Goal: Task Accomplishment & Management: Manage account settings

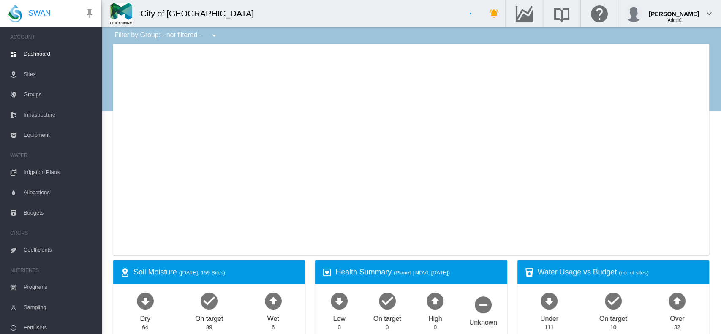
type input "**********"
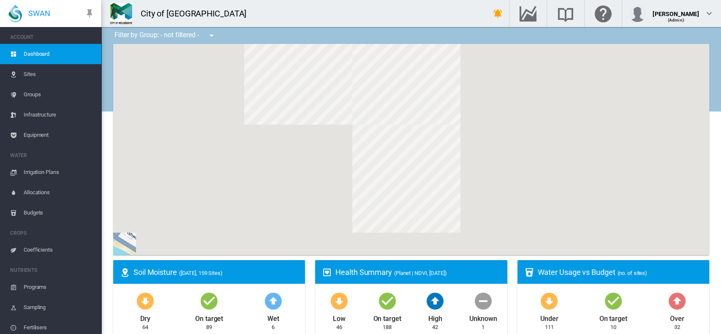
drag, startPoint x: 466, startPoint y: 127, endPoint x: 468, endPoint y: 182, distance: 54.9
click at [468, 182] on div at bounding box center [411, 149] width 596 height 211
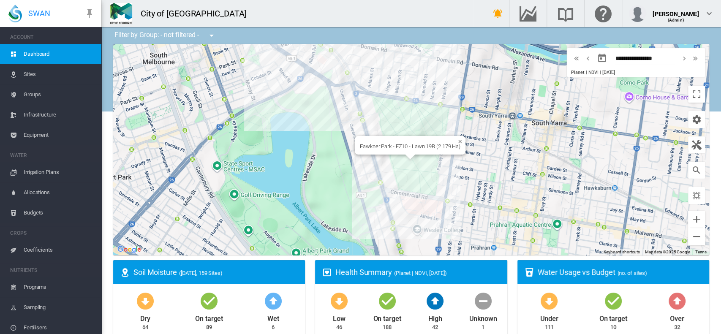
click at [399, 160] on div "Fawkner Park - FZ10 - Lawn 19B (2.179 Ha)" at bounding box center [411, 149] width 596 height 211
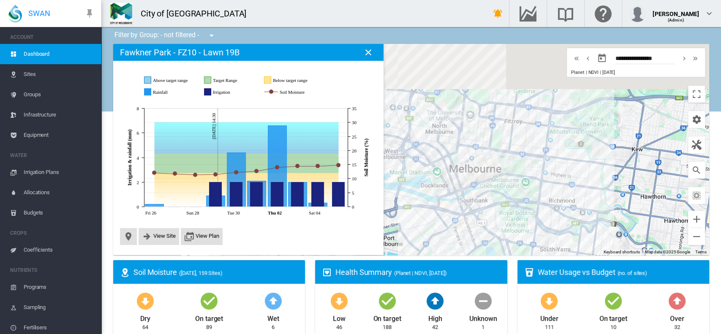
drag, startPoint x: 458, startPoint y: 130, endPoint x: 471, endPoint y: 201, distance: 71.6
click at [471, 201] on div at bounding box center [411, 149] width 596 height 211
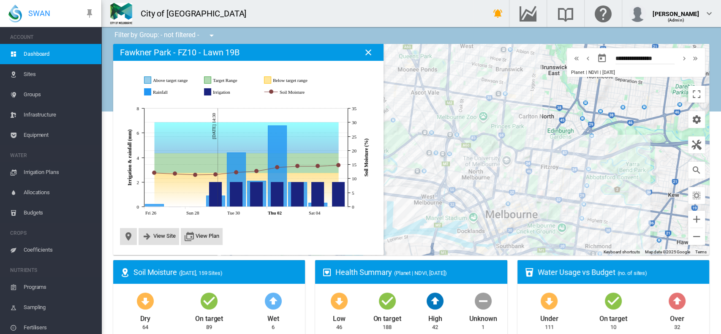
drag, startPoint x: 496, startPoint y: 91, endPoint x: 533, endPoint y: 138, distance: 59.9
click at [533, 138] on div at bounding box center [411, 149] width 596 height 211
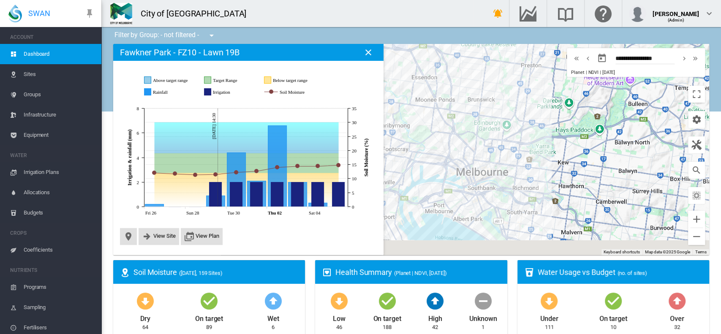
drag, startPoint x: 557, startPoint y: 196, endPoint x: 533, endPoint y: 157, distance: 46.1
click at [533, 157] on div at bounding box center [411, 149] width 596 height 211
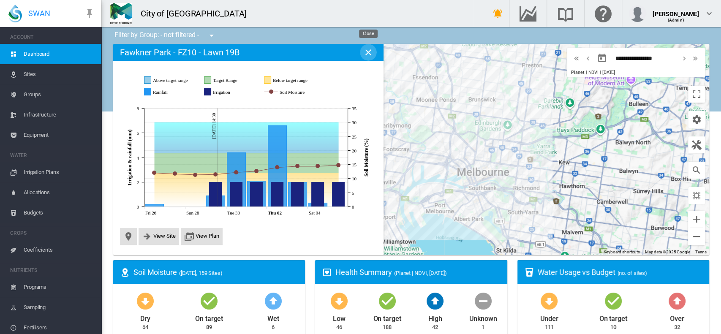
click at [366, 54] on md-icon "icon-close" at bounding box center [368, 52] width 10 height 10
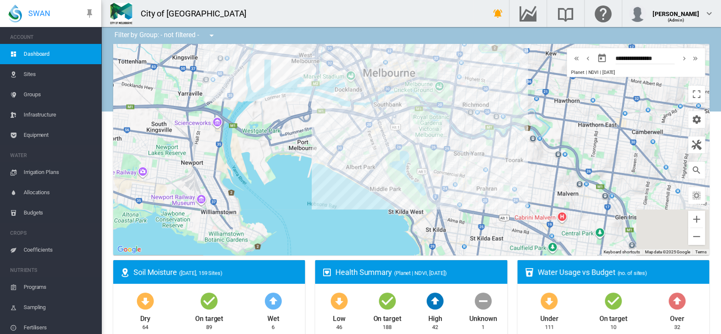
drag, startPoint x: 539, startPoint y: 219, endPoint x: 476, endPoint y: 154, distance: 90.8
click at [476, 154] on div at bounding box center [411, 149] width 596 height 211
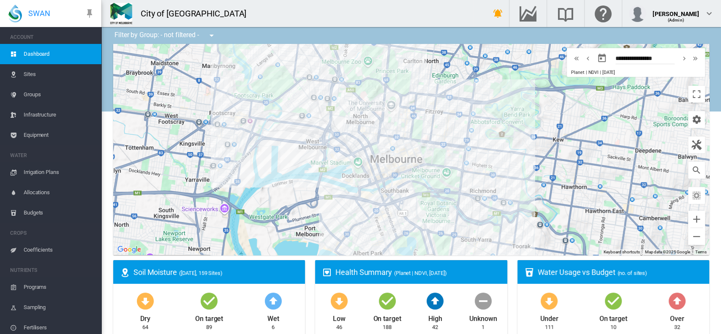
drag, startPoint x: 467, startPoint y: 74, endPoint x: 475, endPoint y: 160, distance: 86.4
click at [475, 160] on div at bounding box center [411, 149] width 596 height 211
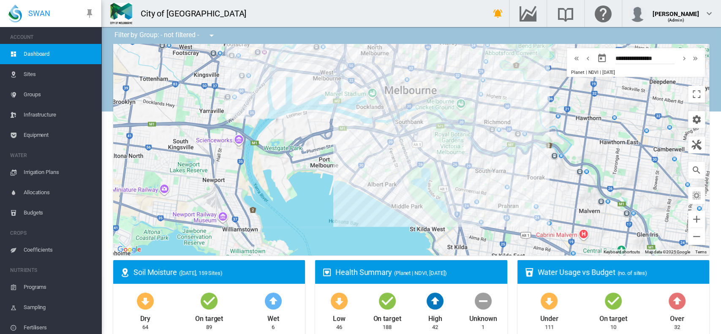
drag, startPoint x: 455, startPoint y: 222, endPoint x: 471, endPoint y: 147, distance: 76.8
click at [471, 147] on div at bounding box center [411, 149] width 596 height 211
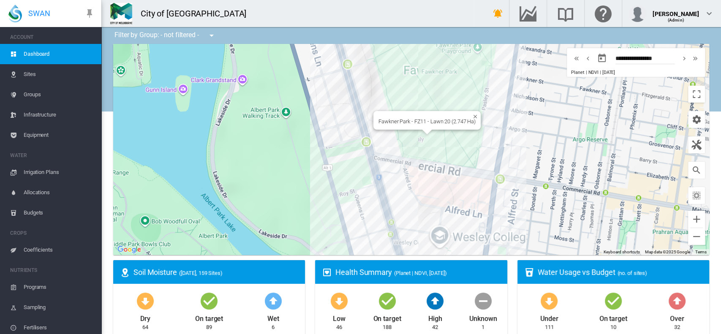
click at [413, 140] on div "Fawkner Park - FZ11 - Lawn 20 (2.747 Ha)" at bounding box center [411, 149] width 596 height 211
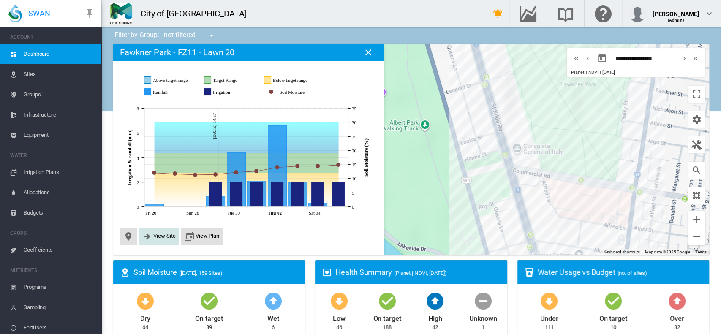
click at [160, 235] on span "View Site" at bounding box center [164, 236] width 22 height 6
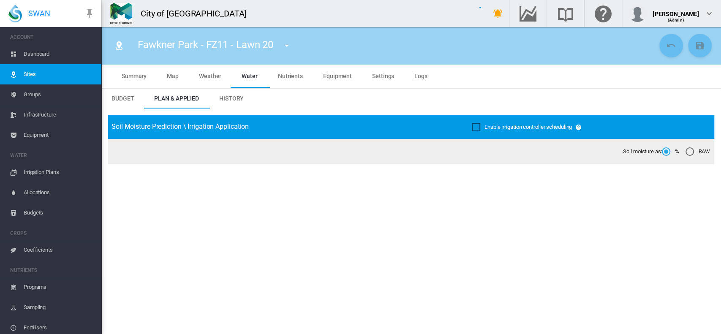
type input "**********"
type input "*****"
type input "*********"
type input "**"
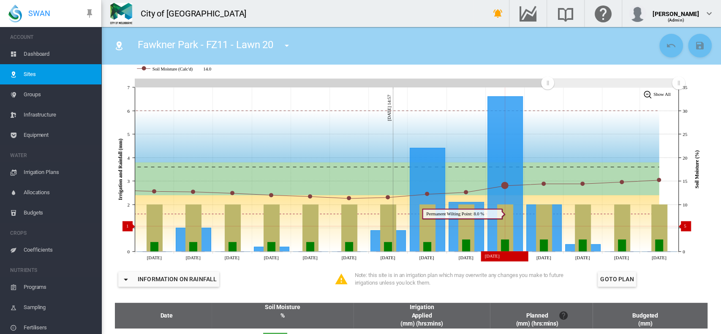
scroll to position [112, 0]
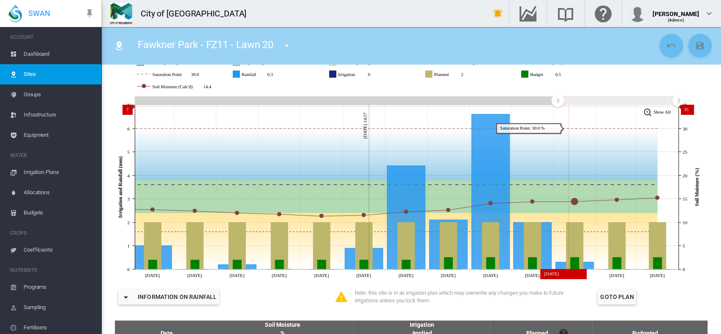
drag, startPoint x: 548, startPoint y: 102, endPoint x: 557, endPoint y: 106, distance: 10.2
click at [557, 106] on g "Zoom chart using cursor arrows" at bounding box center [557, 100] width 15 height 15
click at [42, 52] on span "Dashboard" at bounding box center [59, 54] width 71 height 20
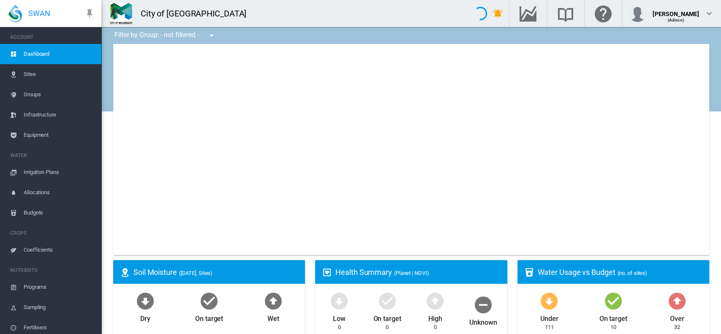
type input "**********"
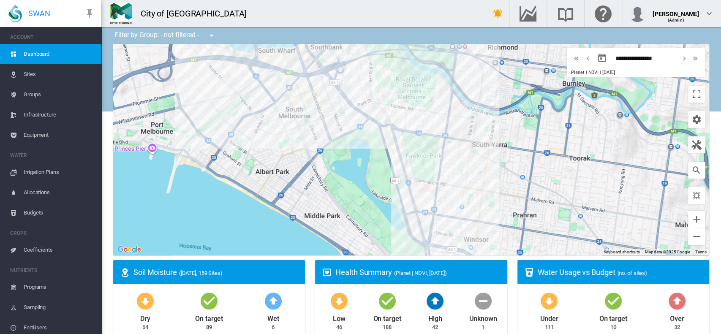
drag, startPoint x: 666, startPoint y: 204, endPoint x: 490, endPoint y: 193, distance: 176.4
click at [490, 193] on div at bounding box center [411, 149] width 596 height 211
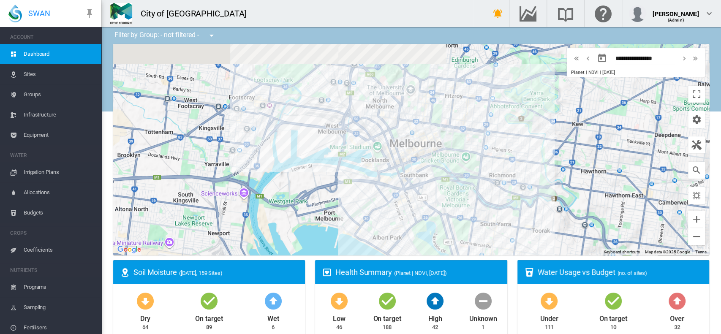
drag, startPoint x: 384, startPoint y: 101, endPoint x: 391, endPoint y: 157, distance: 56.5
click at [391, 157] on div at bounding box center [411, 149] width 596 height 211
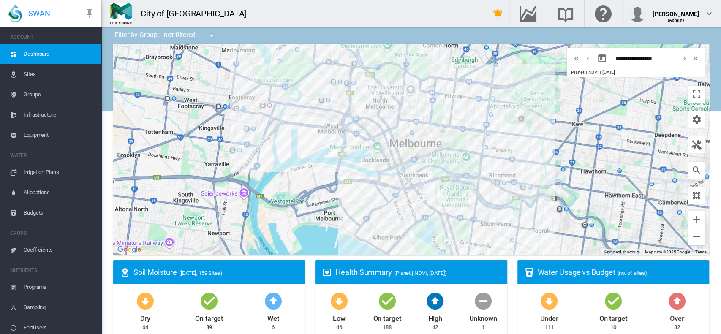
drag, startPoint x: 391, startPoint y: 137, endPoint x: 407, endPoint y: 172, distance: 38.4
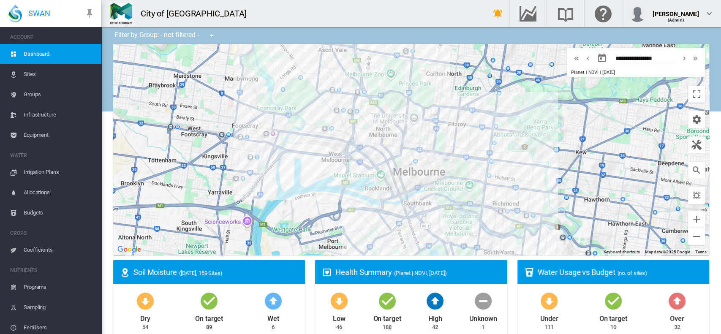
drag, startPoint x: 488, startPoint y: 123, endPoint x: 493, endPoint y: 153, distance: 29.9
click at [493, 153] on div at bounding box center [411, 149] width 596 height 211
